Goal: Task Accomplishment & Management: Manage account settings

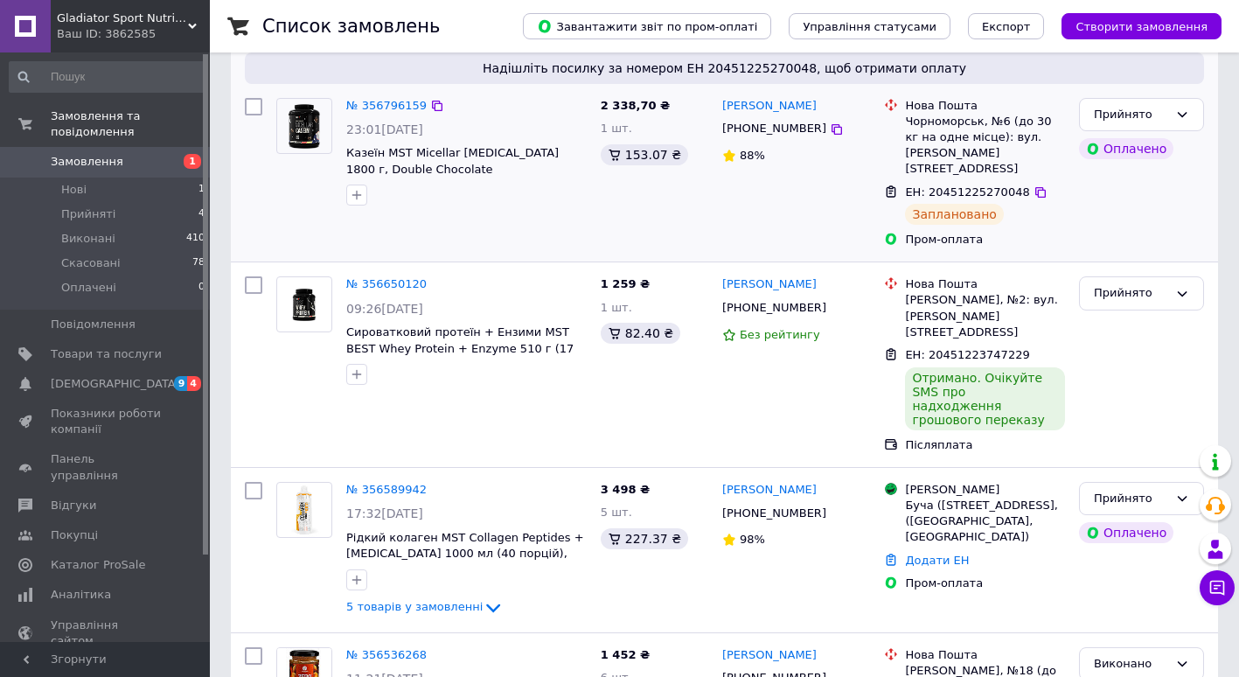
scroll to position [175, 0]
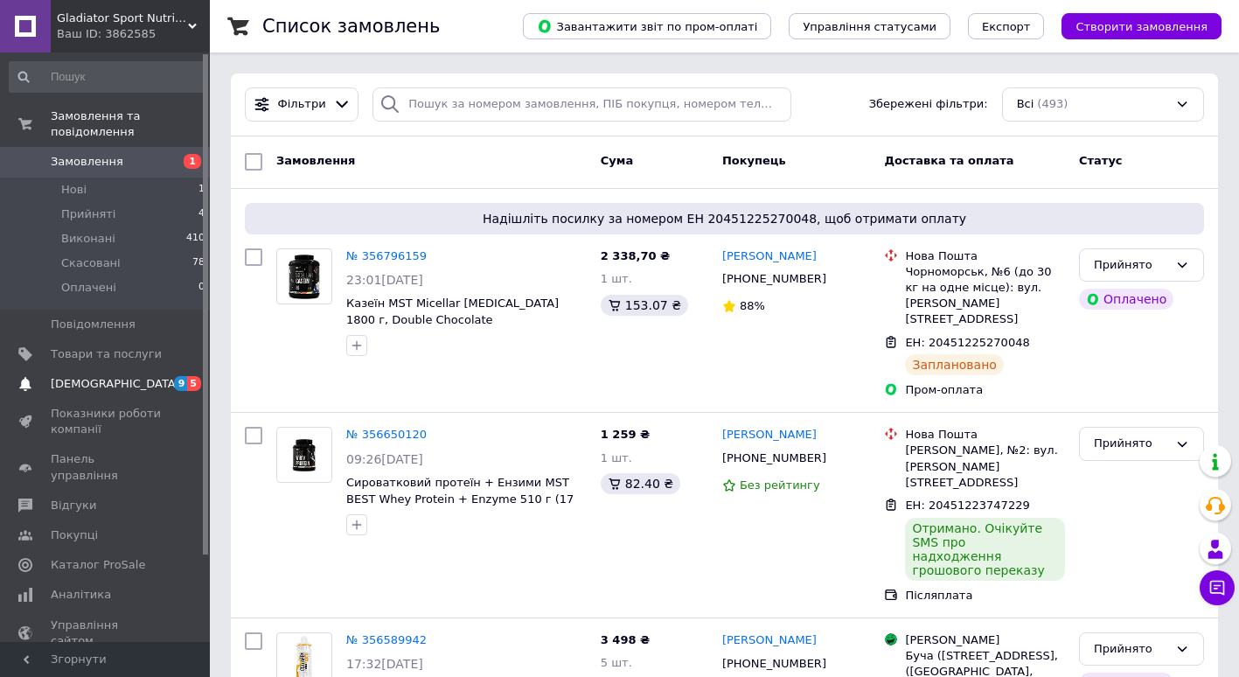
click at [71, 376] on span "[DEMOGRAPHIC_DATA]" at bounding box center [115, 384] width 129 height 16
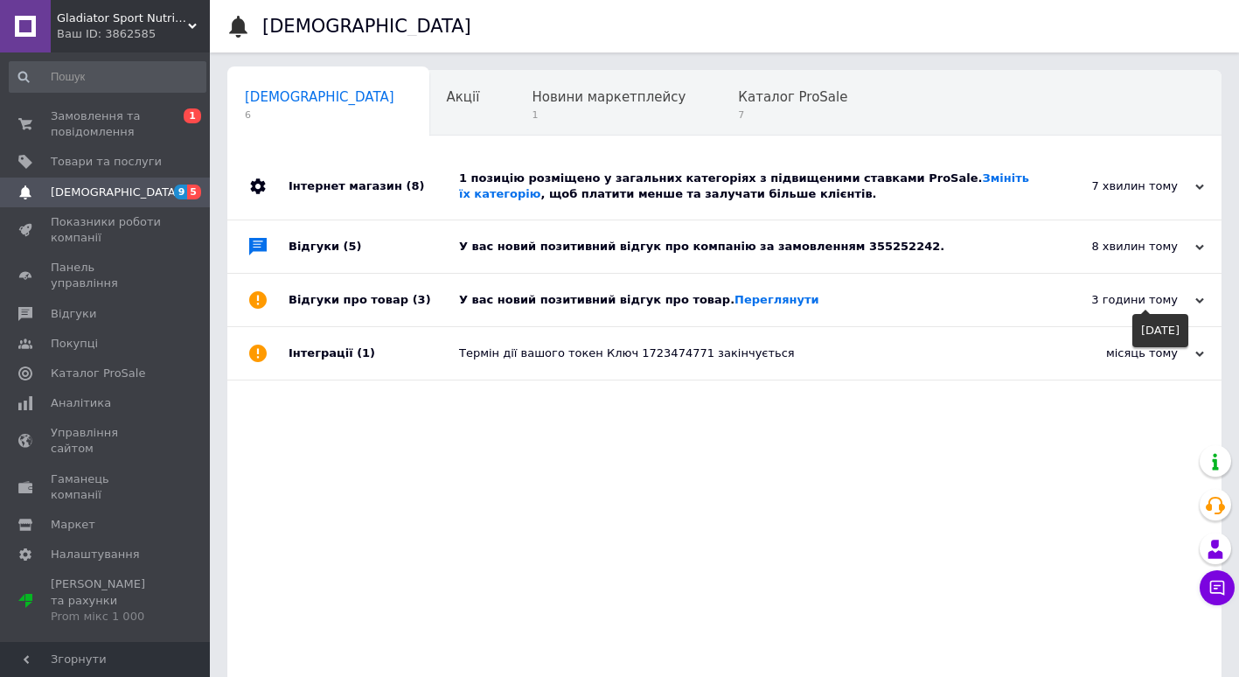
drag, startPoint x: 1197, startPoint y: 302, endPoint x: 1035, endPoint y: 302, distance: 161.7
click at [1197, 302] on use at bounding box center [1199, 299] width 9 height 5
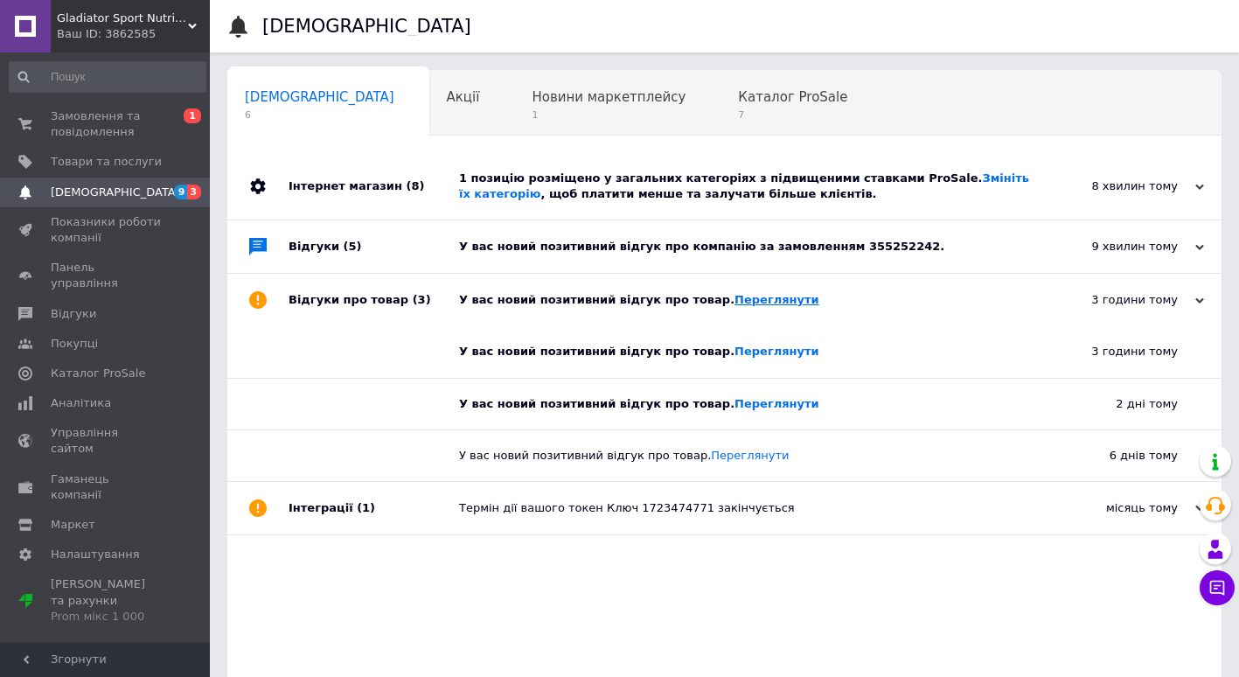
click at [739, 297] on link "Переглянути" at bounding box center [776, 299] width 85 height 13
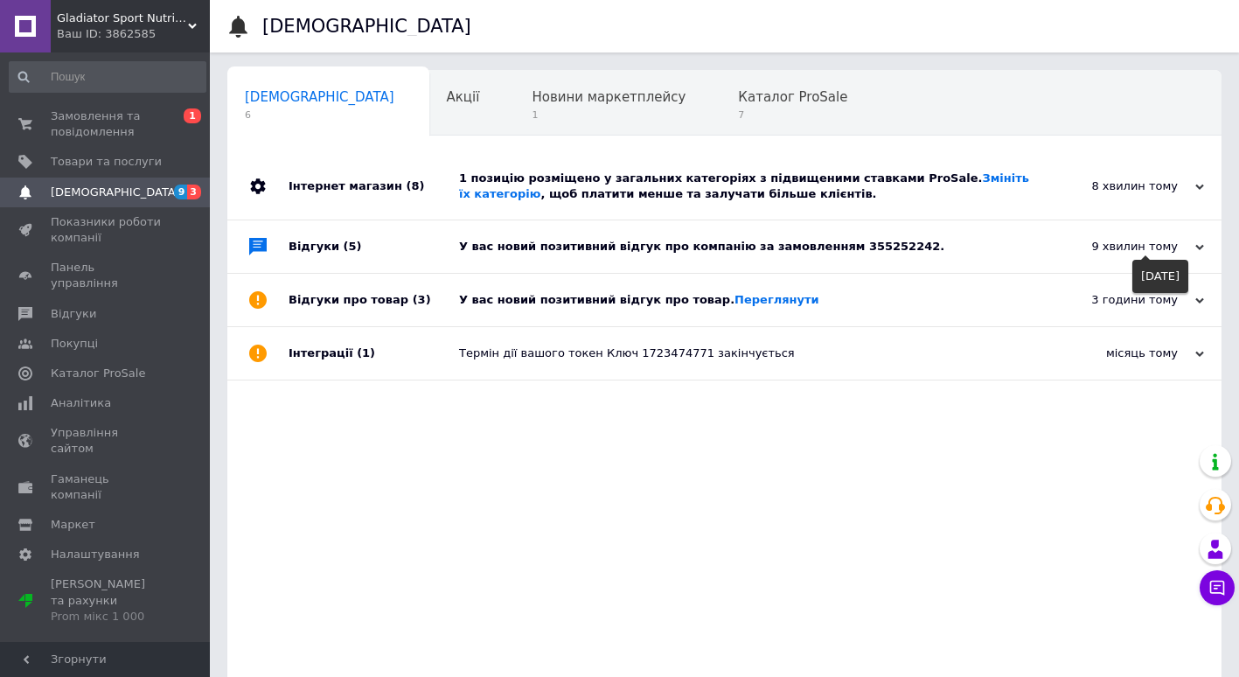
click at [1199, 247] on icon at bounding box center [1199, 247] width 9 height 9
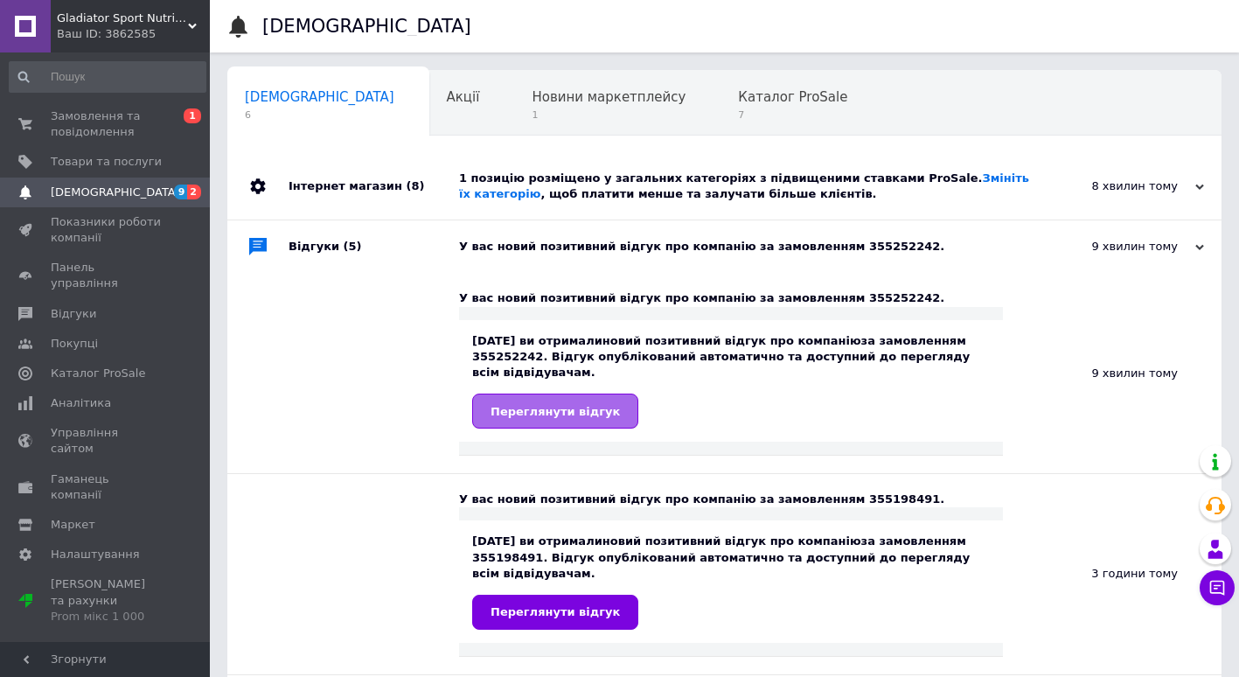
click at [529, 405] on span "Переглянути відгук" at bounding box center [554, 411] width 129 height 13
click at [122, 194] on span "[DEMOGRAPHIC_DATA]" at bounding box center [106, 192] width 111 height 16
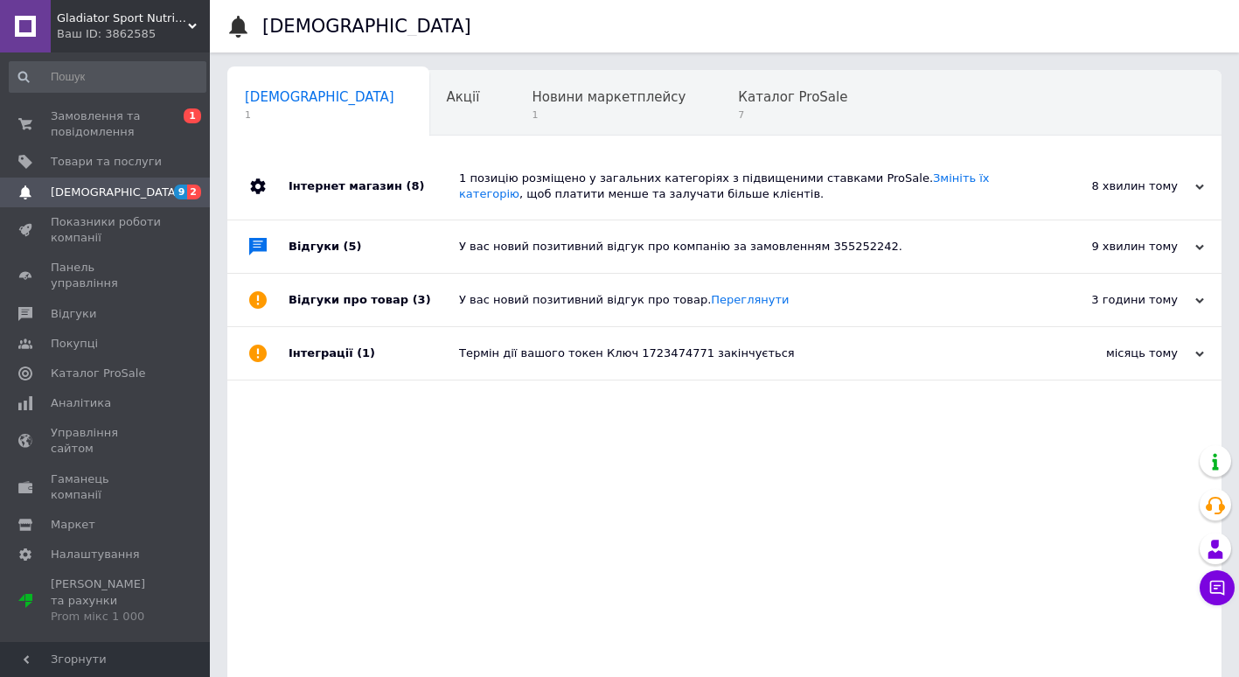
click at [1203, 186] on icon at bounding box center [1199, 187] width 9 height 9
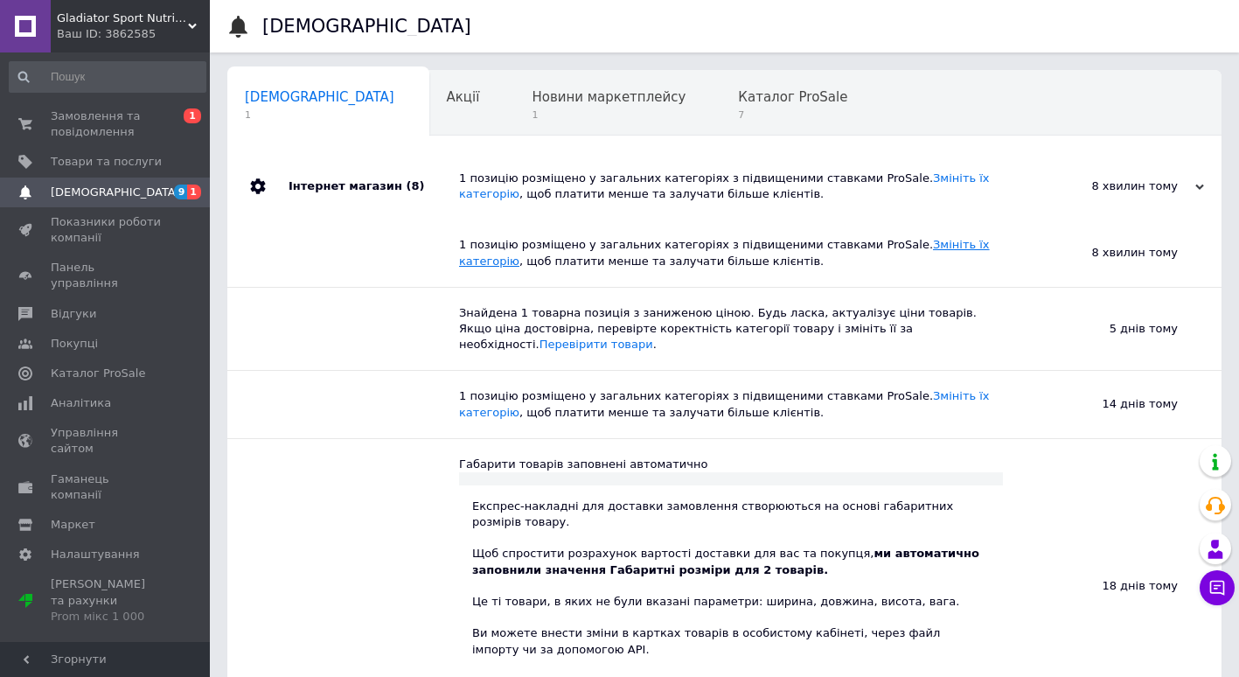
click at [902, 243] on link "Змініть їх категорію" at bounding box center [724, 252] width 531 height 29
